Goal: Information Seeking & Learning: Understand process/instructions

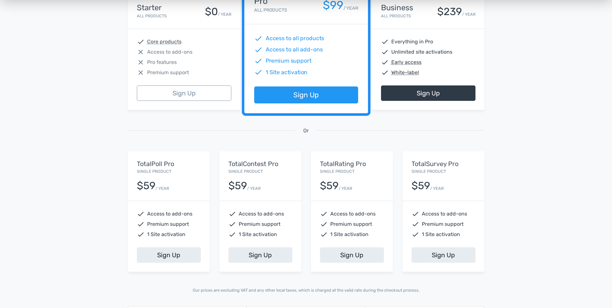
scroll to position [64, 0]
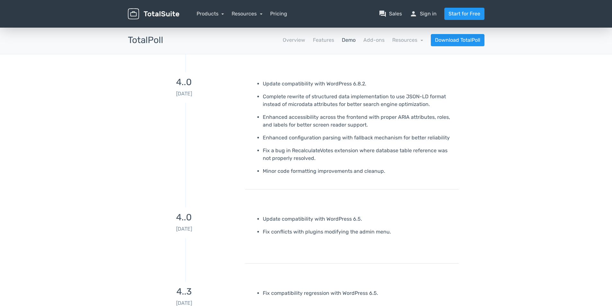
click at [345, 38] on link "Demo" at bounding box center [349, 40] width 14 height 8
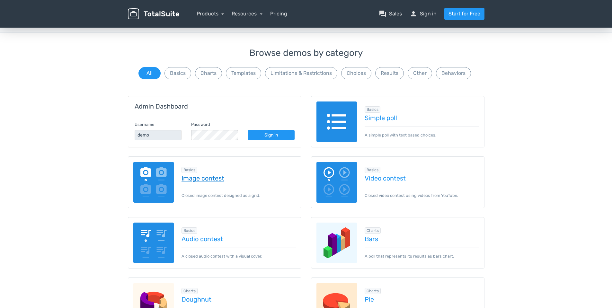
scroll to position [32, 0]
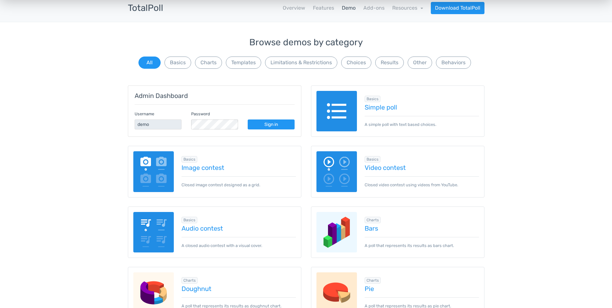
click at [334, 117] on img at bounding box center [336, 111] width 41 height 41
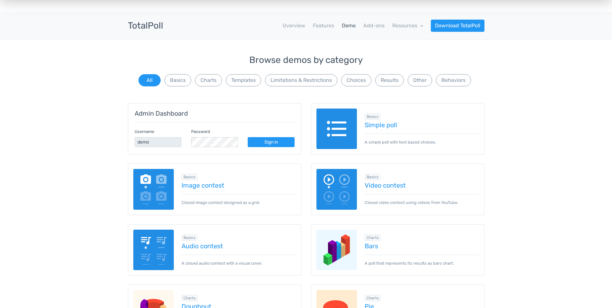
scroll to position [0, 0]
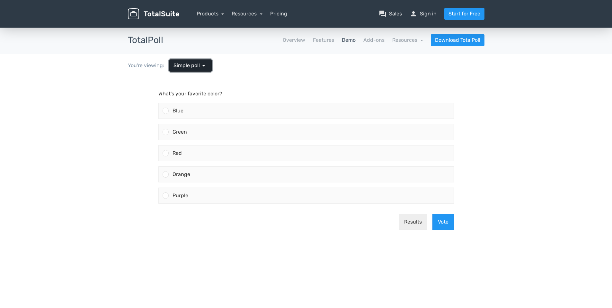
drag, startPoint x: 0, startPoint y: 0, endPoint x: 198, endPoint y: 62, distance: 207.4
click at [198, 62] on span "Simple poll" at bounding box center [187, 66] width 26 height 8
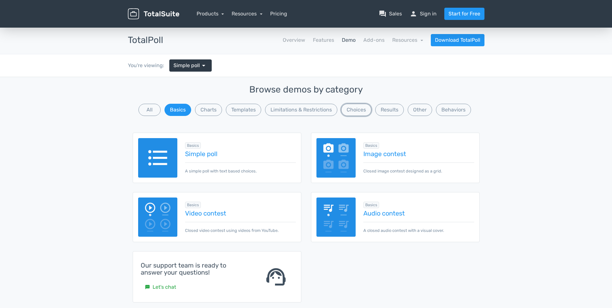
drag, startPoint x: 354, startPoint y: 112, endPoint x: 388, endPoint y: 117, distance: 33.5
click at [385, 117] on div "Browse demos by category All Basics Charts Templates Limitations & Restrictions…" at bounding box center [306, 202] width 357 height 235
click at [397, 110] on button "Results" at bounding box center [389, 110] width 29 height 12
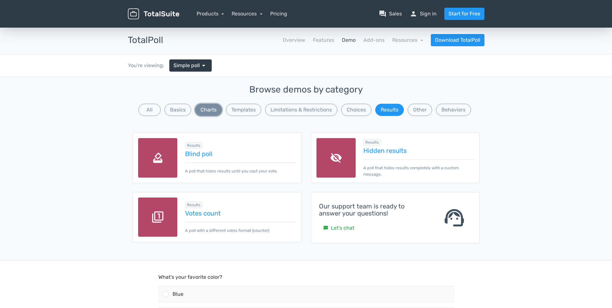
click at [213, 109] on button "Charts" at bounding box center [208, 110] width 27 height 12
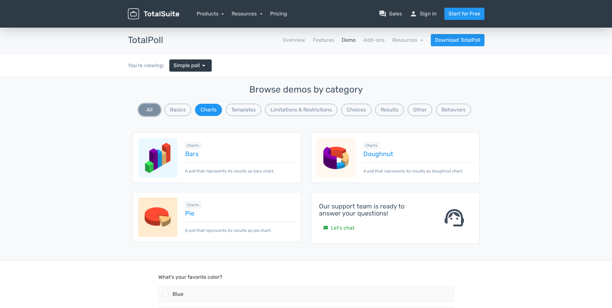
click at [145, 108] on button "All" at bounding box center [149, 110] width 22 height 12
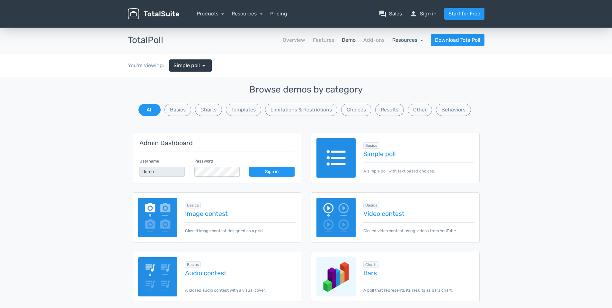
click at [409, 43] on link "Resources" at bounding box center [407, 40] width 31 height 6
click at [403, 54] on link "school Documentation" at bounding box center [392, 58] width 60 height 18
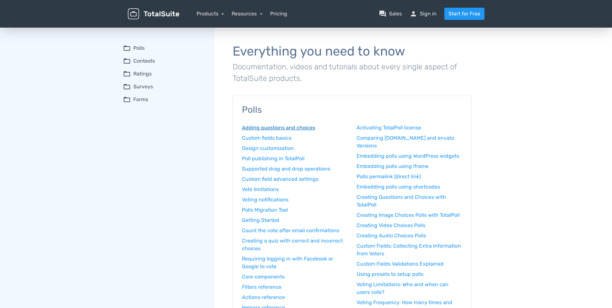
click at [291, 128] on link "Adding questions and choices" at bounding box center [294, 128] width 105 height 8
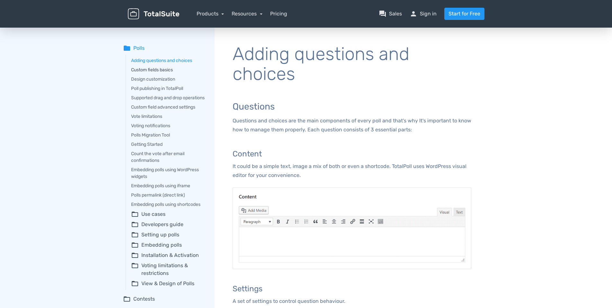
click at [163, 69] on link "Custom fields basics" at bounding box center [168, 70] width 75 height 7
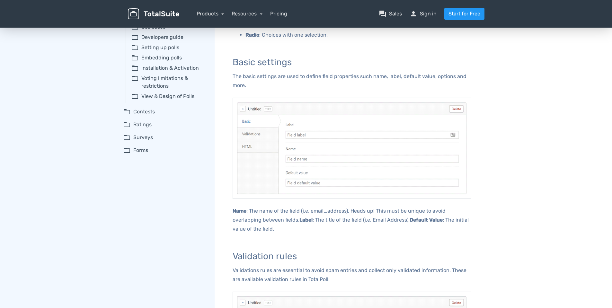
scroll to position [129, 0]
